Goal: Information Seeking & Learning: Find specific fact

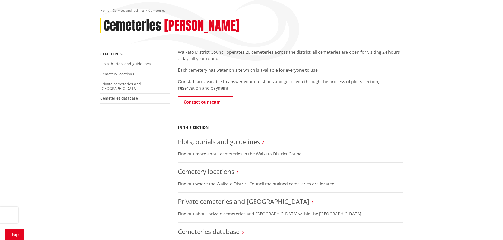
scroll to position [264, 0]
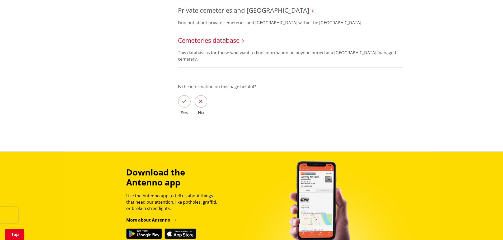
click at [202, 42] on link "Cemeteries database" at bounding box center [209, 40] width 62 height 9
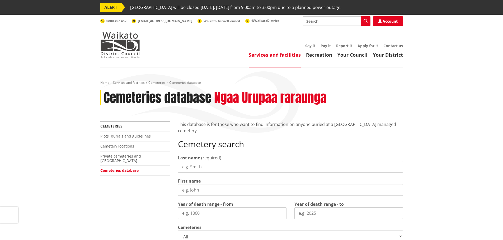
click at [204, 165] on input "Last name" at bounding box center [290, 167] width 225 height 12
type input "papple"
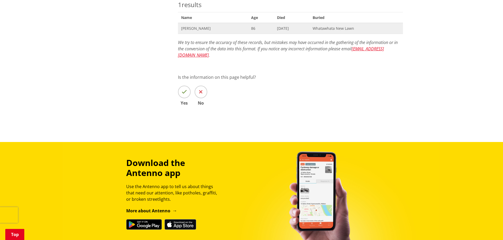
click at [254, 29] on span "86" at bounding box center [261, 28] width 20 height 5
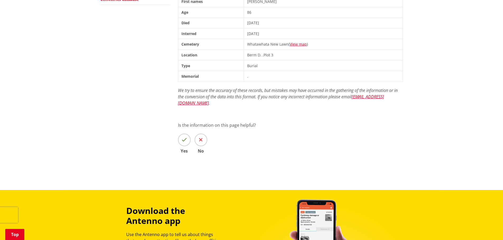
scroll to position [79, 0]
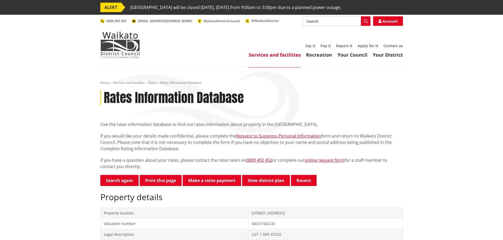
scroll to position [53, 0]
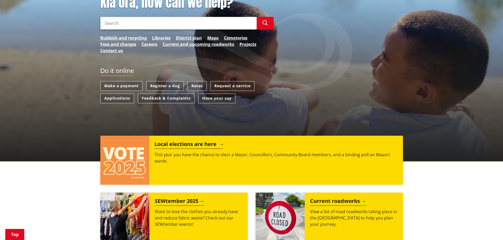
scroll to position [79, 0]
